Goal: Task Accomplishment & Management: Use online tool/utility

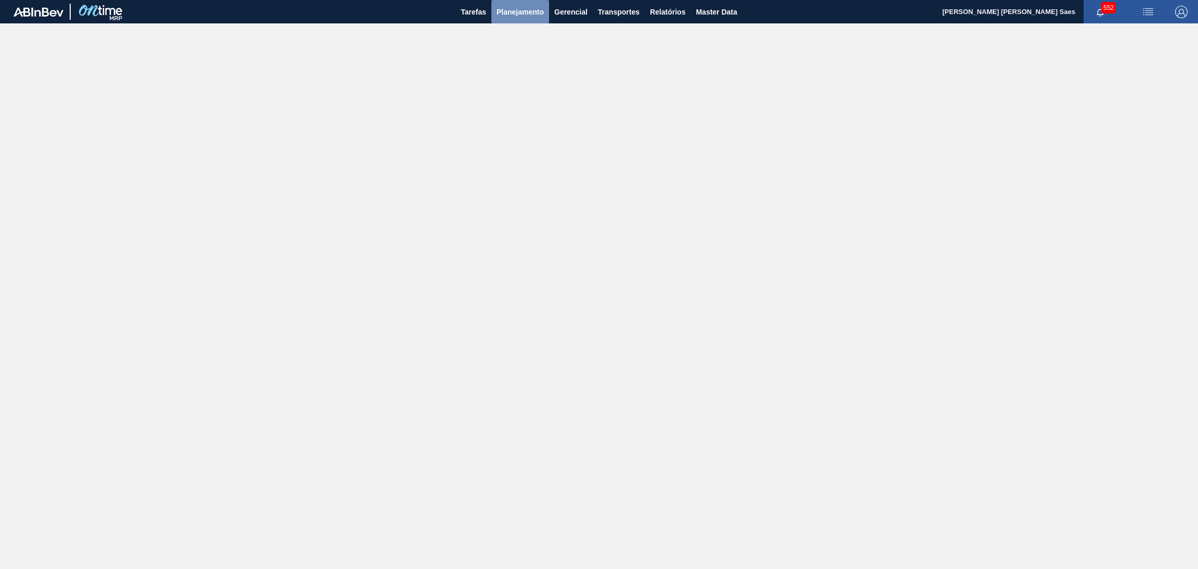
click at [520, 11] on span "Planejamento" at bounding box center [519, 12] width 47 height 12
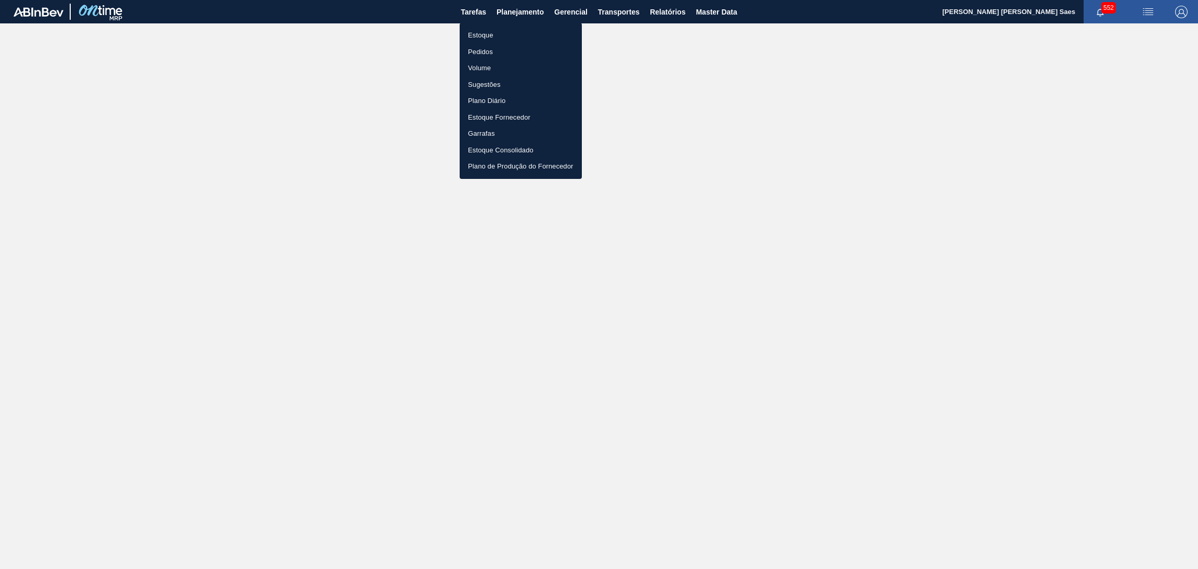
click at [475, 34] on li "Estoque" at bounding box center [521, 35] width 122 height 17
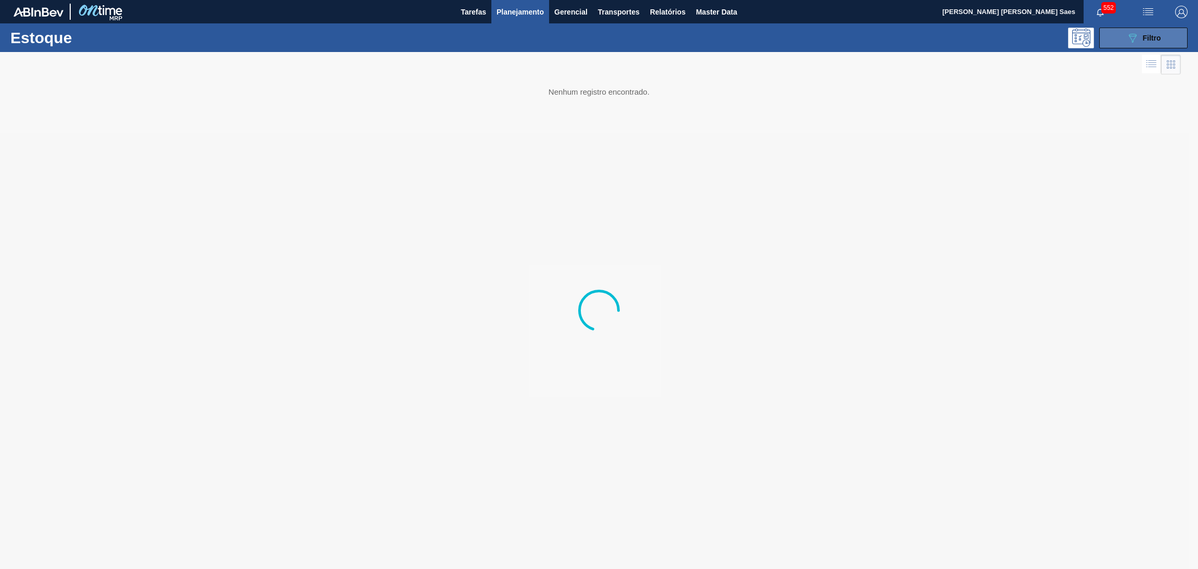
click at [1155, 40] on span "Filtro" at bounding box center [1152, 38] width 18 height 8
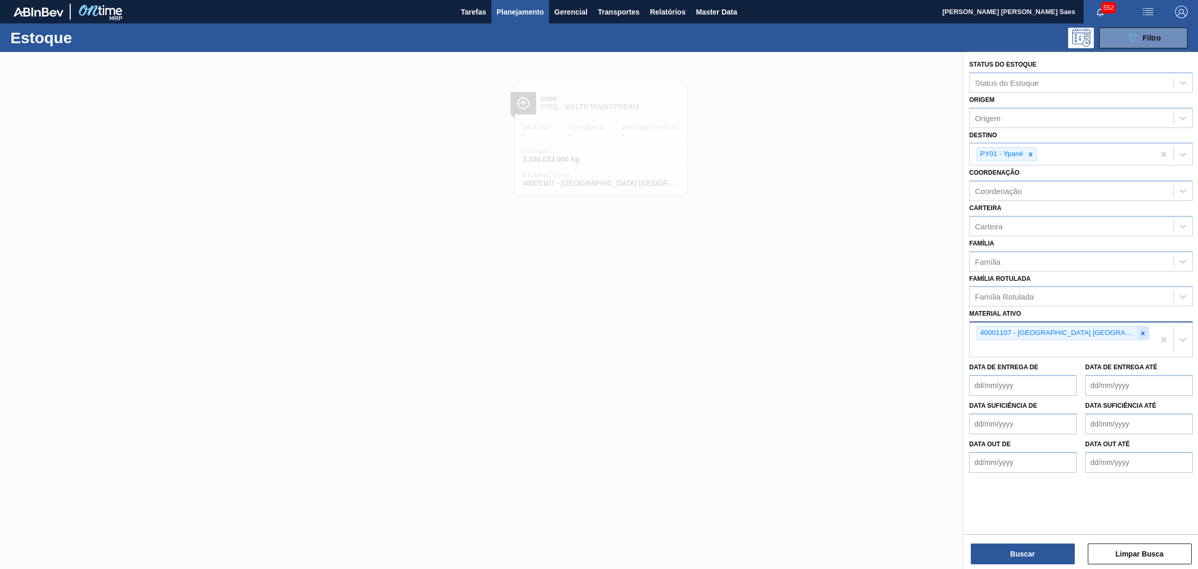
click at [1145, 330] on icon at bounding box center [1142, 333] width 7 height 7
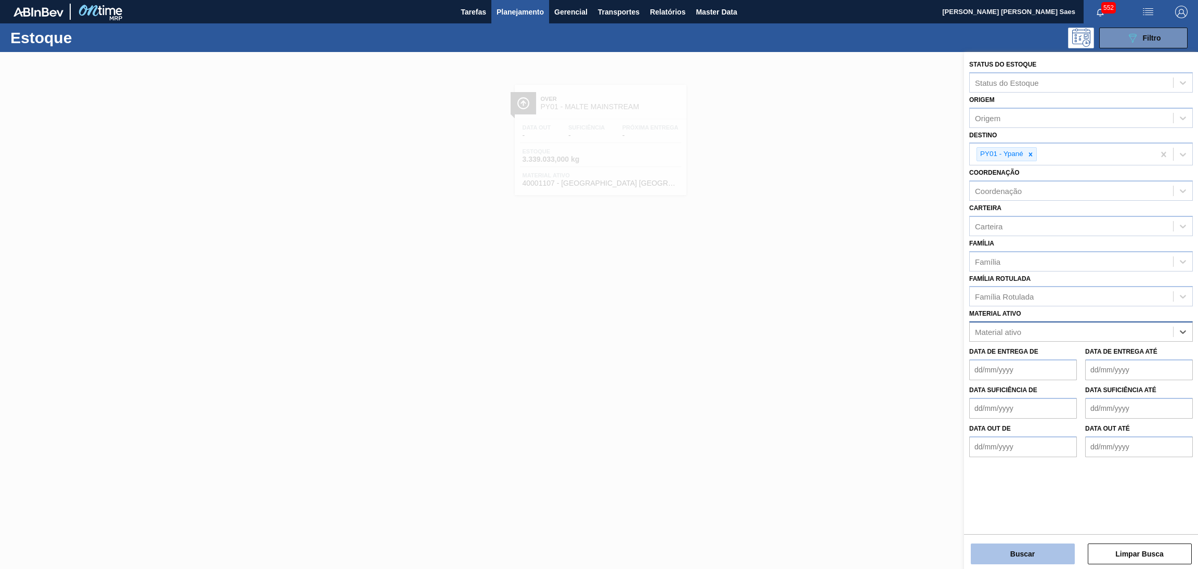
click at [1019, 548] on button "Buscar" at bounding box center [1023, 553] width 104 height 21
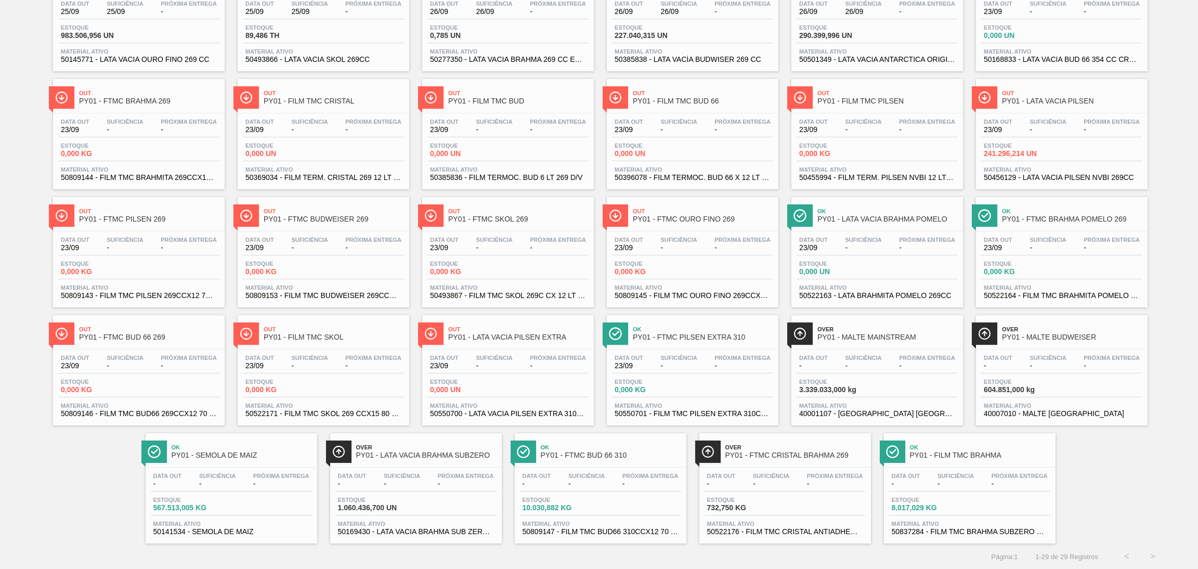
scroll to position [124, 0]
click at [253, 457] on span "PY01 - SEMOLA DE MAIZ" at bounding box center [242, 455] width 140 height 8
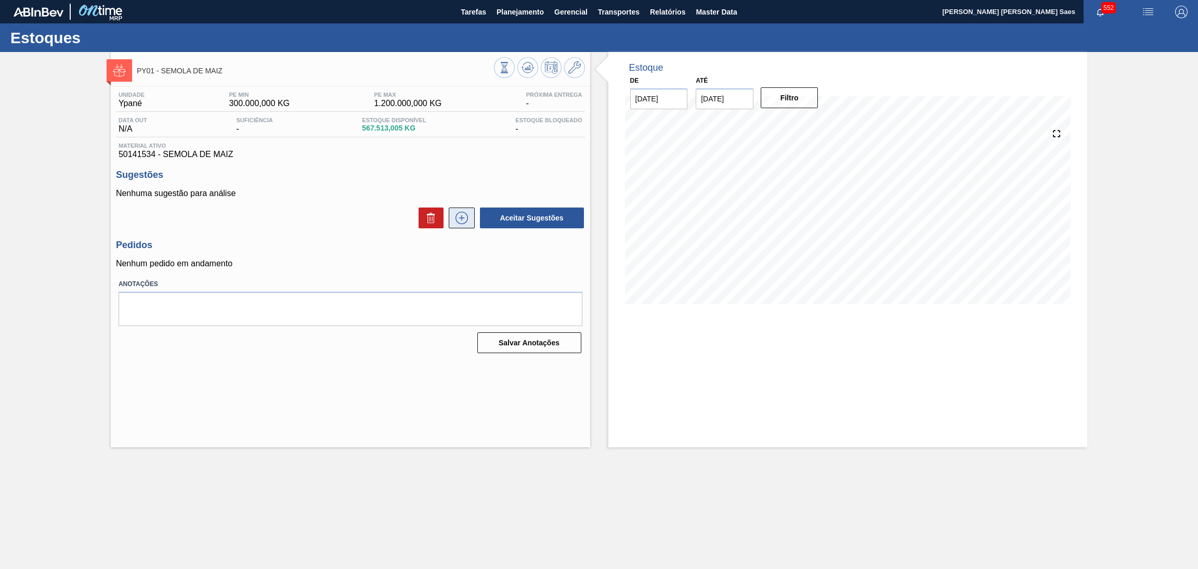
click at [461, 219] on icon at bounding box center [461, 218] width 17 height 12
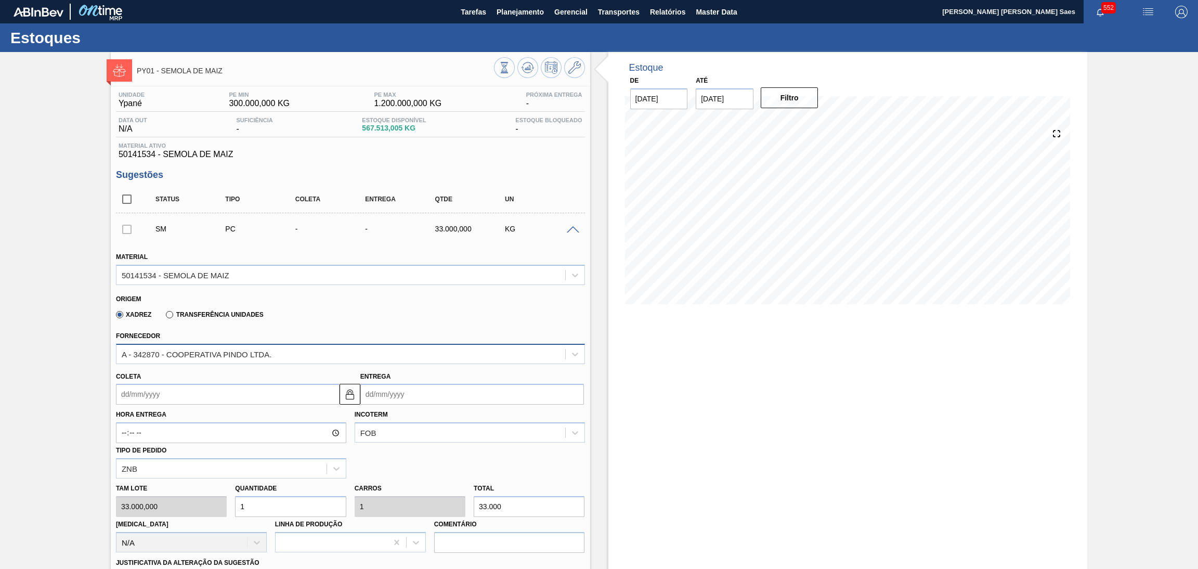
click at [257, 349] on div "A - 342870 - COOPERATIVA PINDO LTDA." at bounding box center [197, 353] width 150 height 9
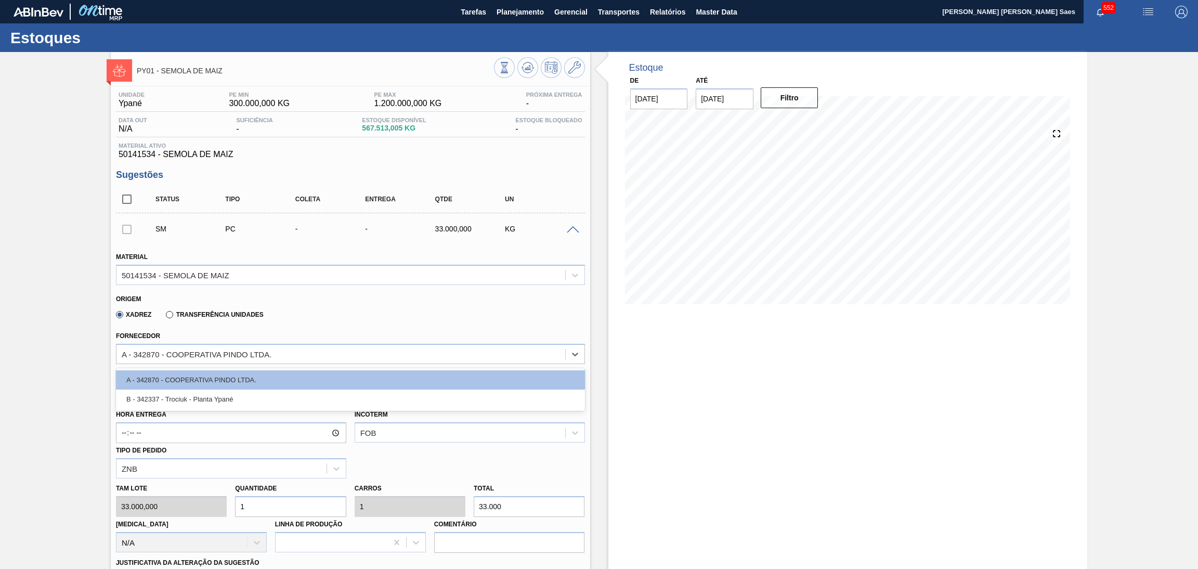
click at [323, 315] on div "Xadrez Transferência Unidades" at bounding box center [346, 313] width 460 height 20
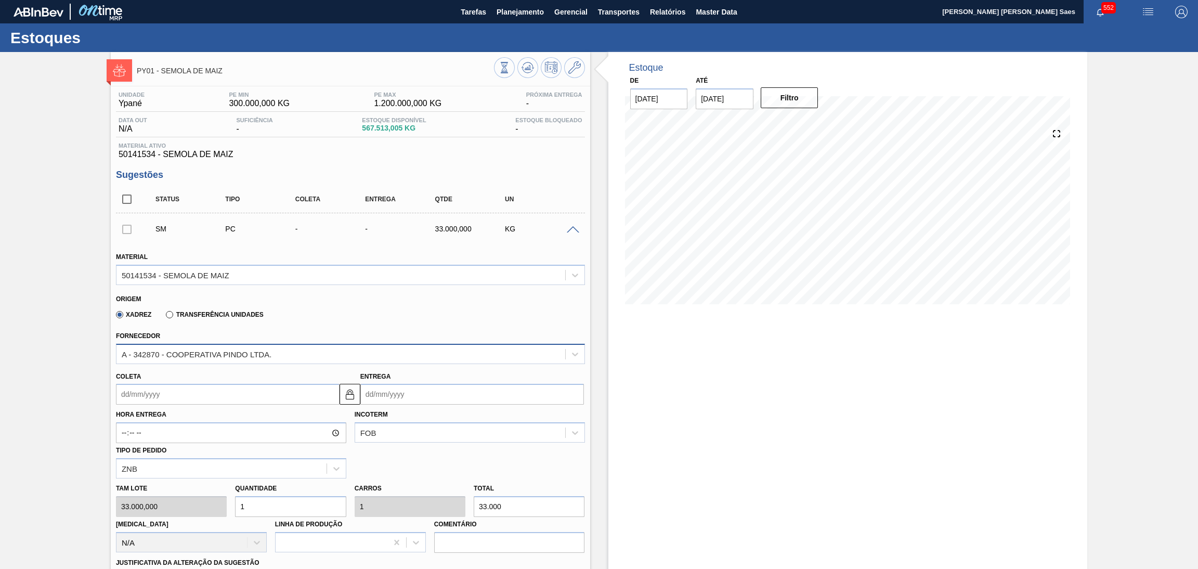
click at [312, 352] on div "A - 342870 - COOPERATIVA PINDO LTDA." at bounding box center [340, 353] width 449 height 15
click at [274, 388] on input "Coleta" at bounding box center [228, 394] width 224 height 21
click at [411, 392] on input "Entrega" at bounding box center [472, 394] width 224 height 21
click at [439, 506] on div "25" at bounding box center [440, 503] width 14 height 14
type input "[DATE]"
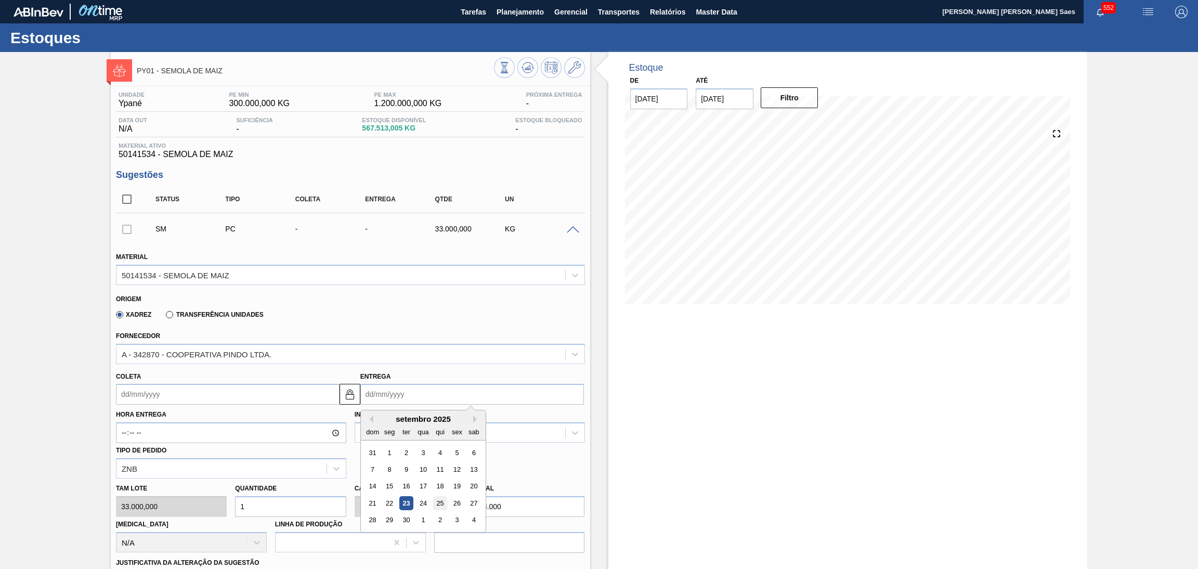
type input "[DATE]"
click at [320, 508] on input "1" at bounding box center [290, 506] width 111 height 21
type input "0"
type input "9"
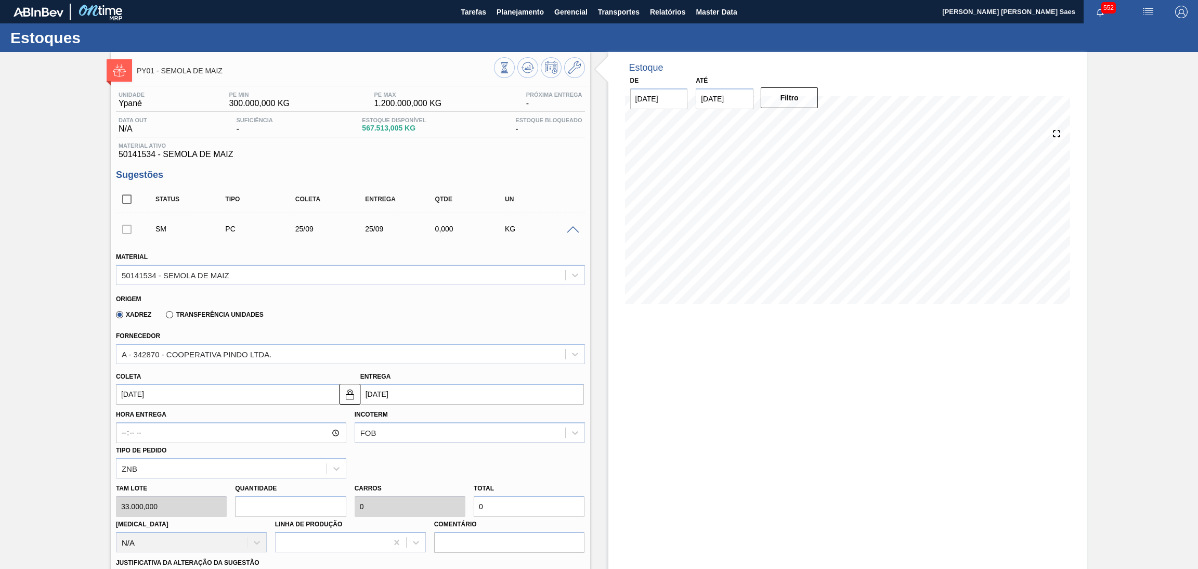
type input "9"
type input "297.000"
type input "9"
click at [361, 350] on div "A - 342870 - COOPERATIVA PINDO LTDA." at bounding box center [340, 353] width 449 height 15
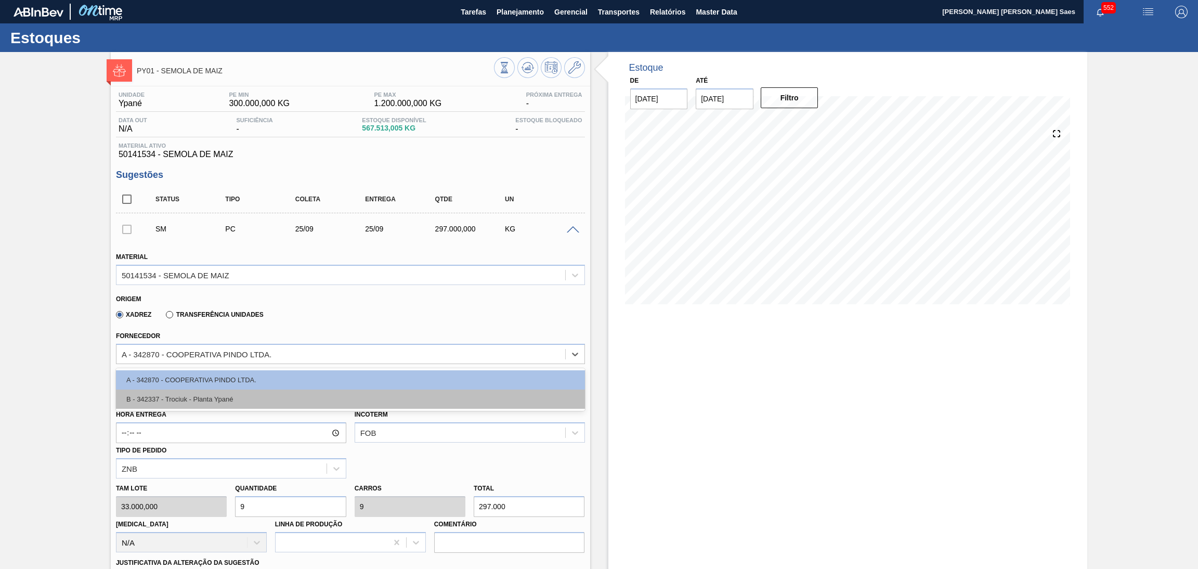
click at [247, 398] on div "B - 342337 - Trociuk - Planta Ypané" at bounding box center [350, 398] width 469 height 19
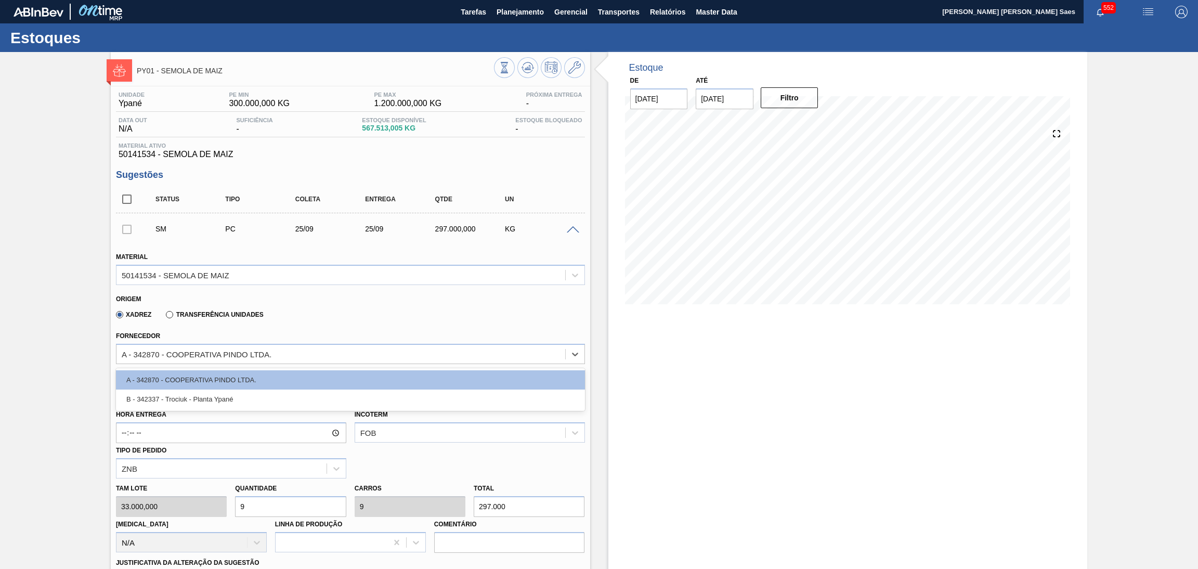
type input "30.000,000"
type input "9,9"
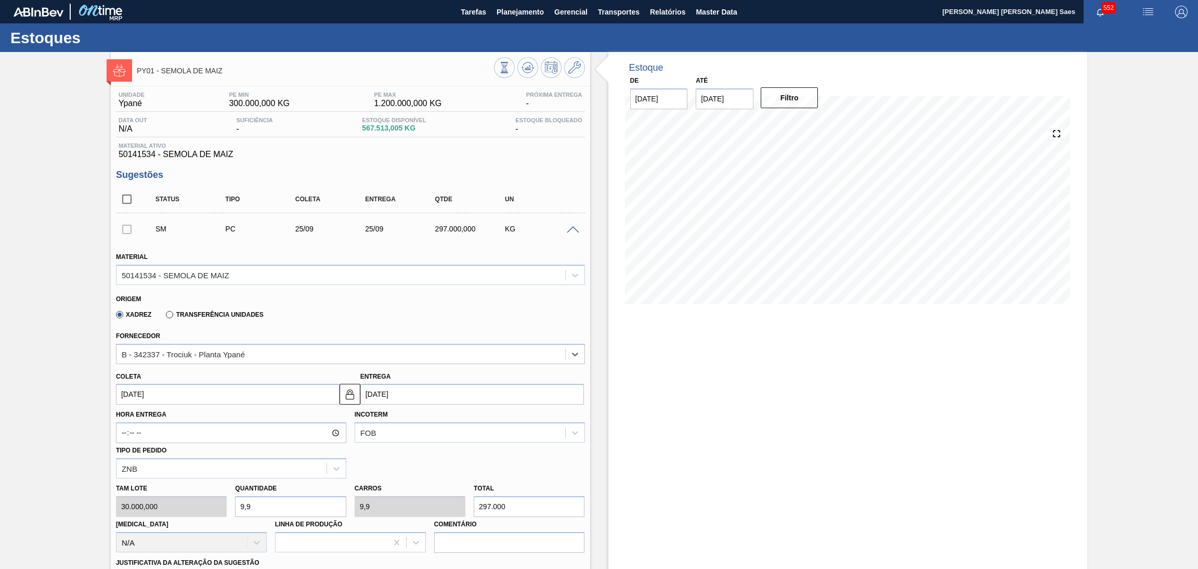
click at [196, 512] on div "[PERSON_NAME] 30.000,000 Quantidade 9,9 Carros 9,9 Total 297.000 [MEDICAL_DATA]…" at bounding box center [350, 515] width 477 height 74
type input "9"
type input "270.000"
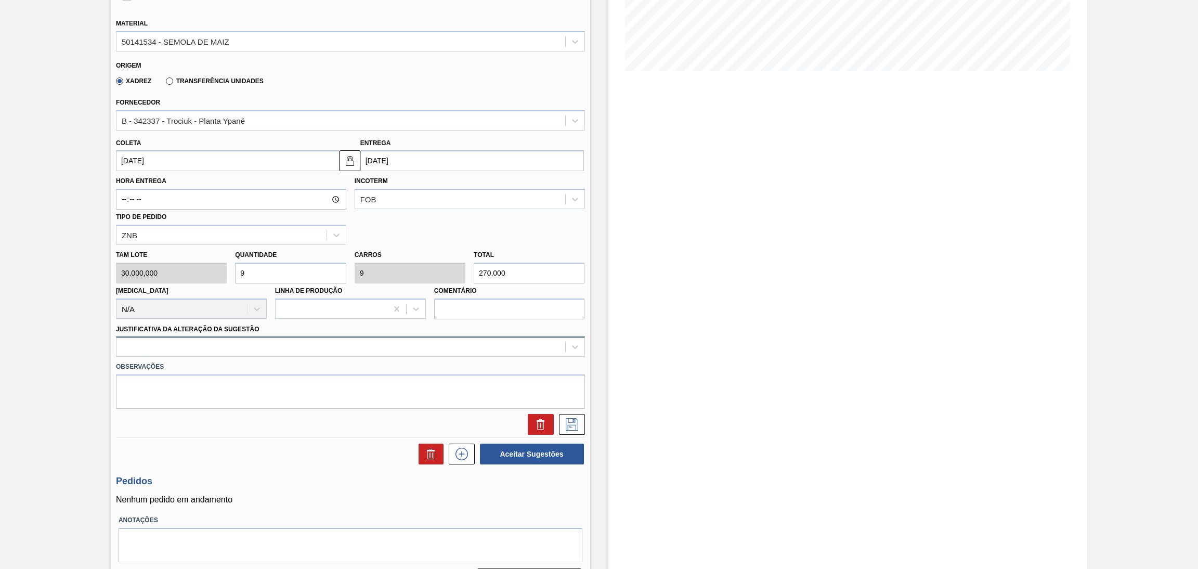
type input "9"
click at [369, 346] on div at bounding box center [340, 346] width 449 height 15
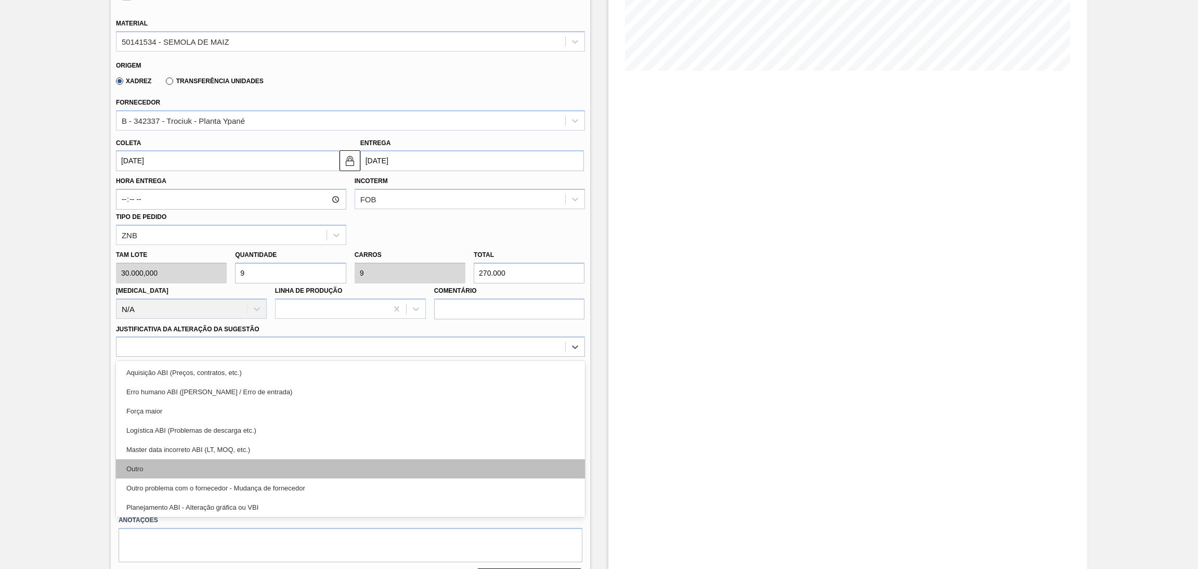
click at [350, 466] on div "Outro" at bounding box center [350, 468] width 469 height 19
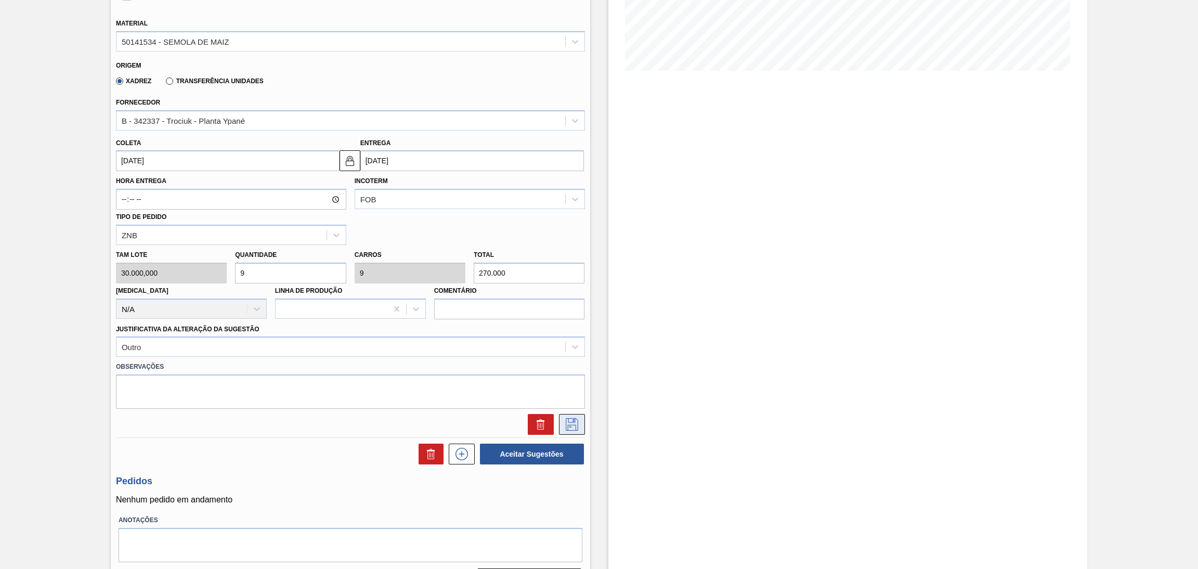
click at [578, 421] on icon at bounding box center [572, 424] width 17 height 12
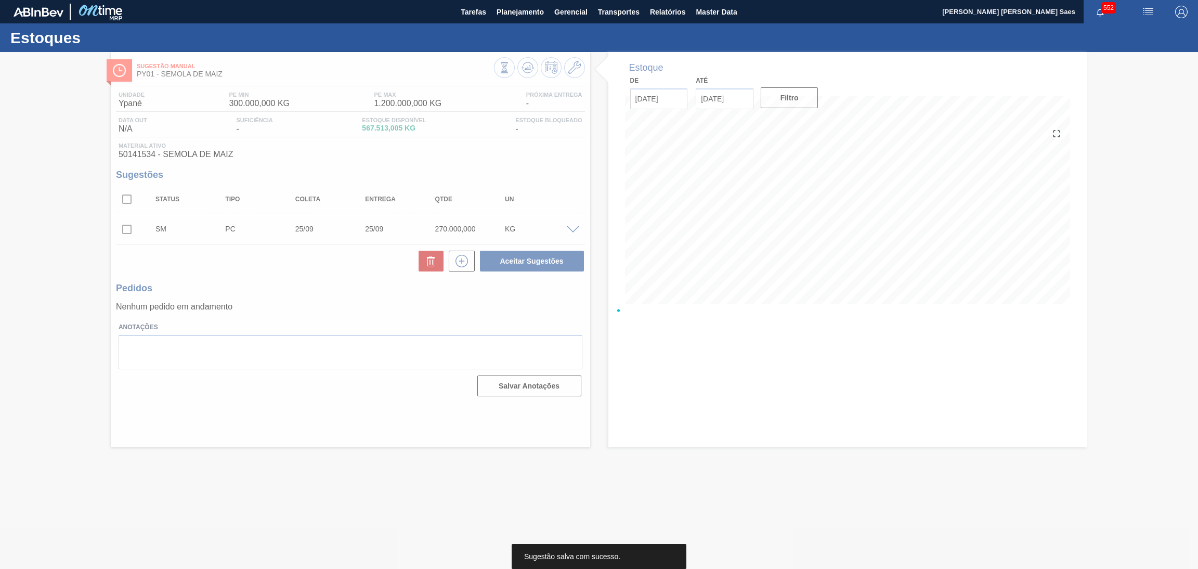
scroll to position [0, 0]
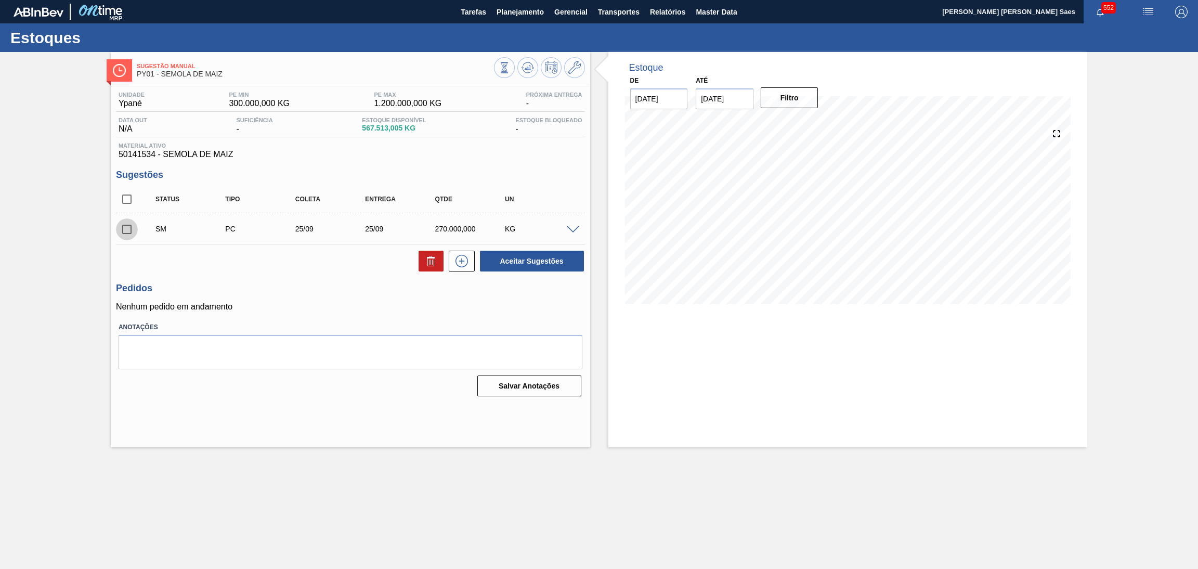
click at [132, 231] on input "checkbox" at bounding box center [127, 229] width 22 height 22
click at [508, 260] on button "Aceitar Sugestões" at bounding box center [532, 261] width 104 height 21
checkbox input "false"
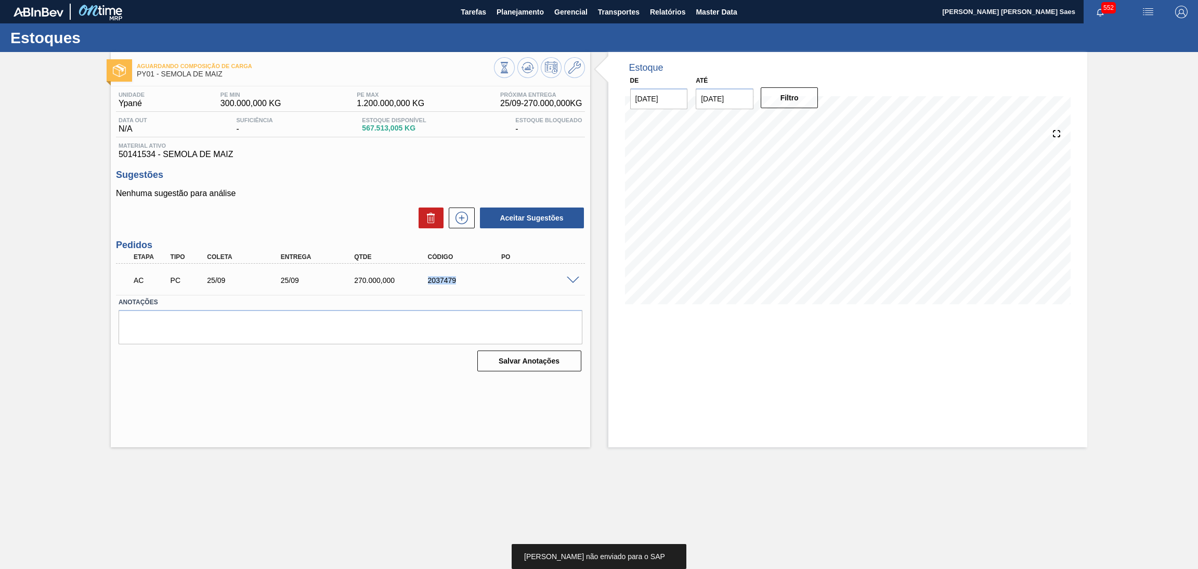
drag, startPoint x: 484, startPoint y: 282, endPoint x: 424, endPoint y: 285, distance: 60.9
click at [424, 285] on div "AC PC 25/09 25/09 270.000,000 2037479" at bounding box center [347, 279] width 441 height 21
copy div "2037479"
click at [570, 282] on span at bounding box center [573, 281] width 12 height 8
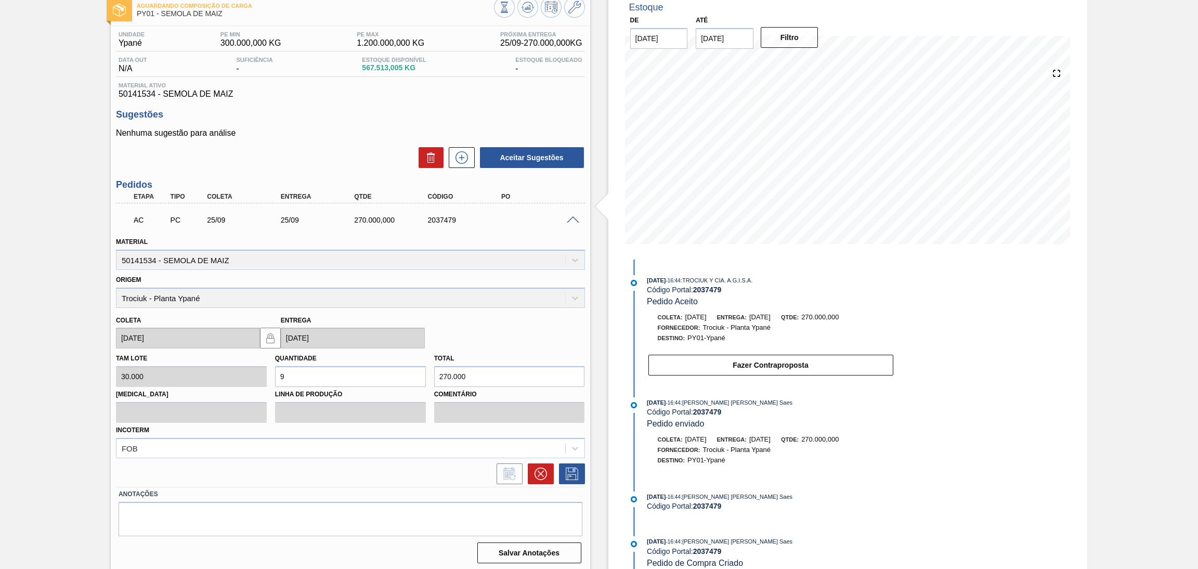
scroll to position [61, 0]
click at [978, 343] on div "Estoque De [DATE] Até [DATE] Filtro 29/09 Projeção de Estoque 567,513.005 [DOMA…" at bounding box center [847, 281] width 479 height 580
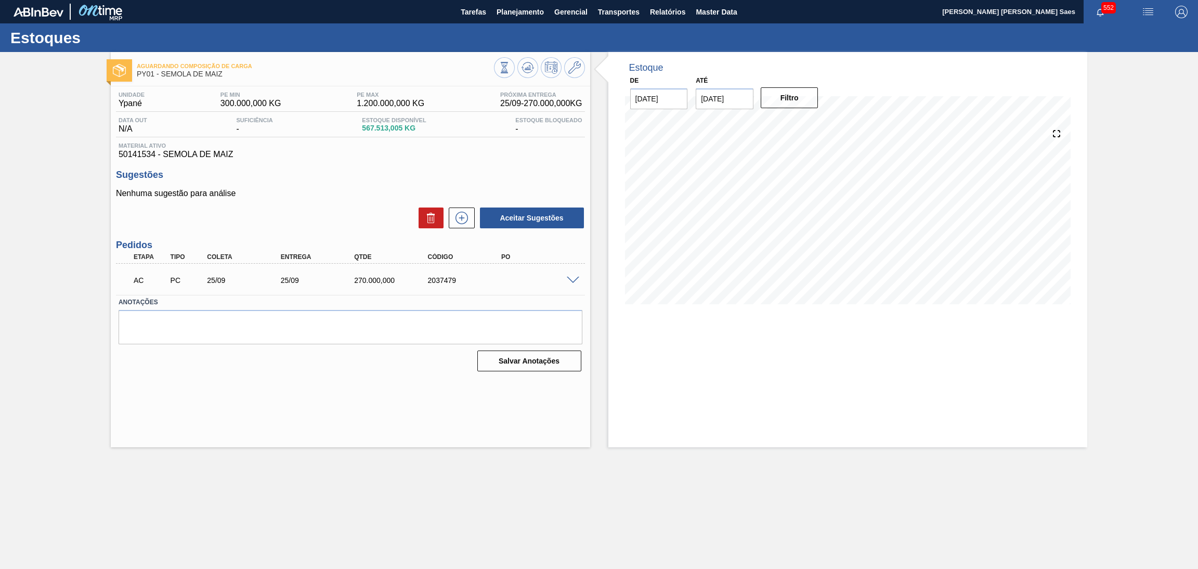
click at [568, 279] on span at bounding box center [573, 281] width 12 height 8
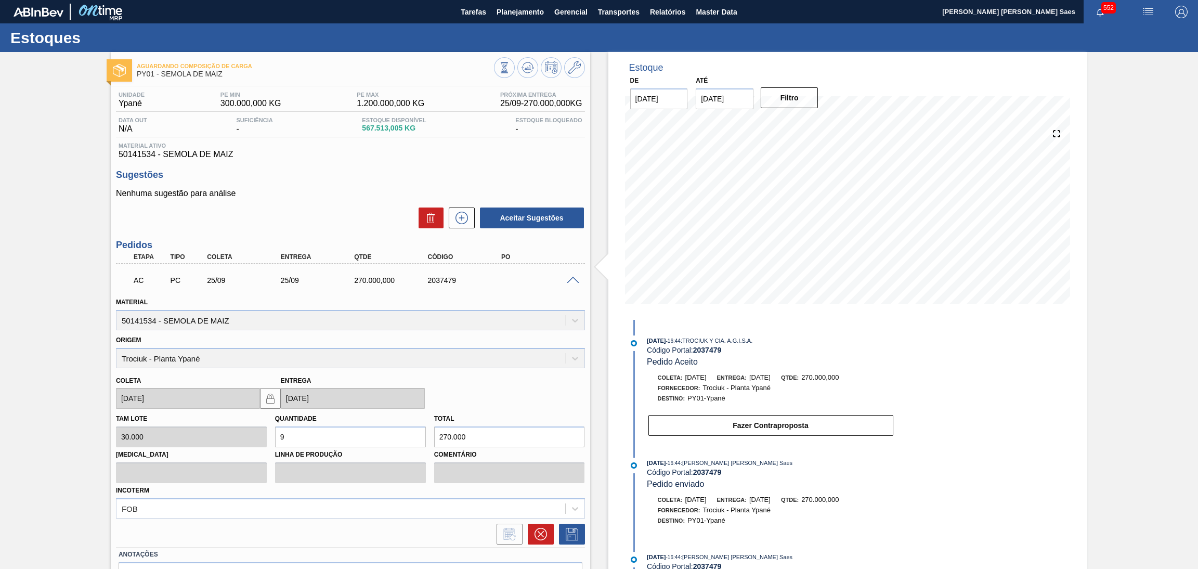
scroll to position [61, 0]
